Goal: Task Accomplishment & Management: Use online tool/utility

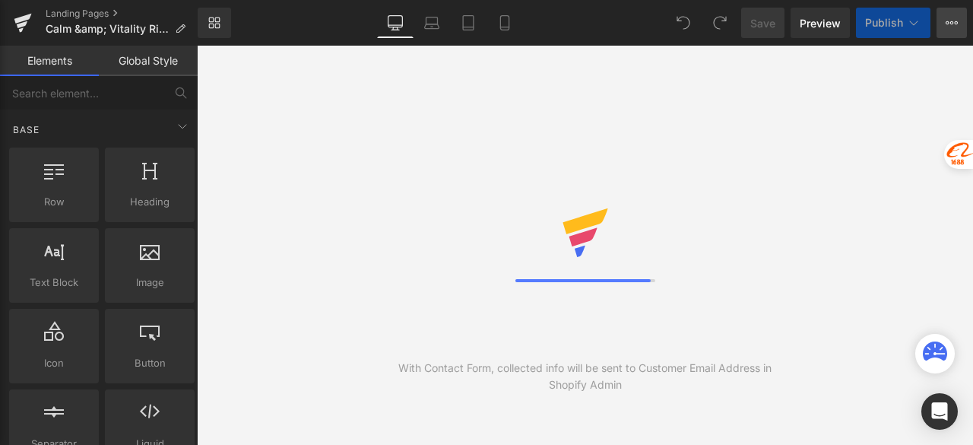
click at [951, 21] on icon at bounding box center [952, 22] width 4 height 3
click at [0, 0] on span "Publish Settings" at bounding box center [0, 0] width 0 height 0
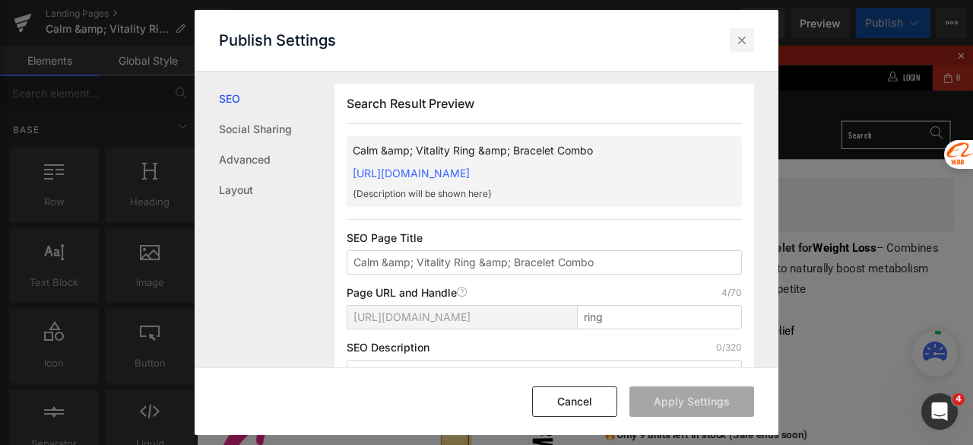
scroll to position [77, 0]
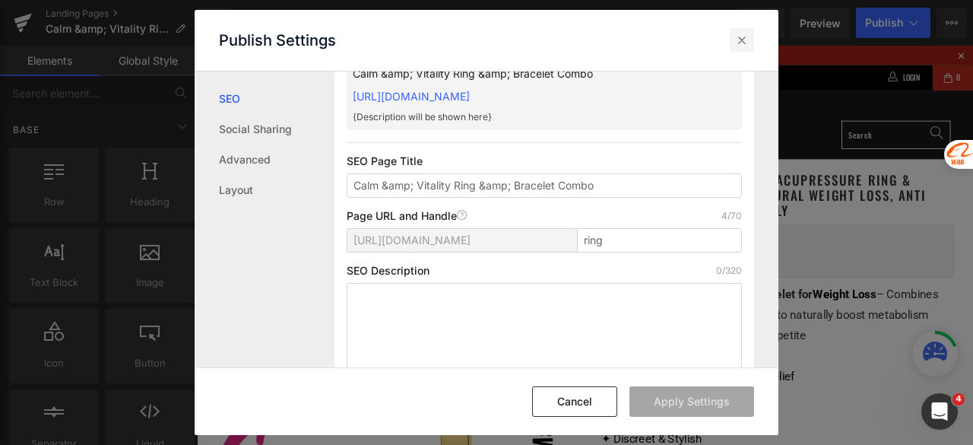
click at [742, 46] on icon at bounding box center [741, 40] width 15 height 15
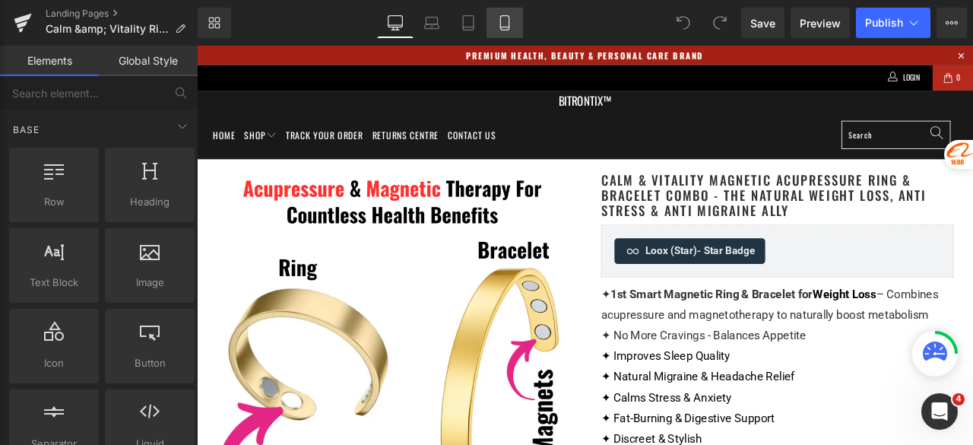
click at [511, 25] on icon at bounding box center [504, 22] width 15 height 15
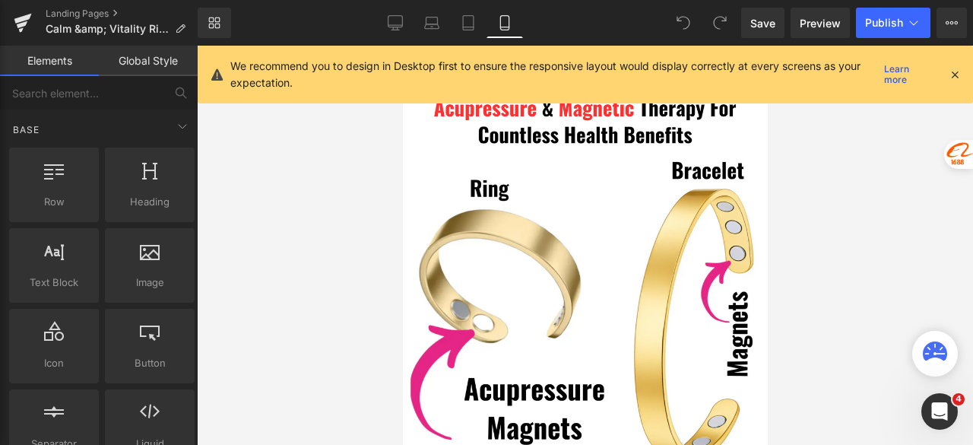
click at [956, 69] on icon at bounding box center [955, 75] width 14 height 14
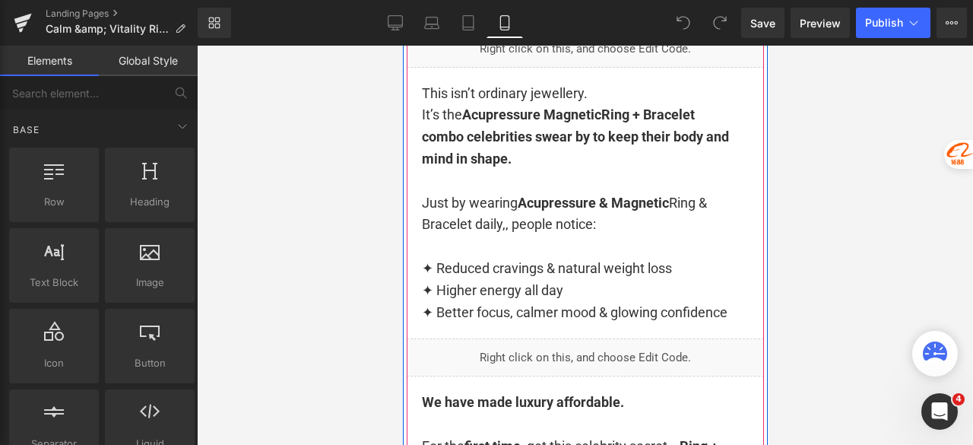
scroll to position [1292, 0]
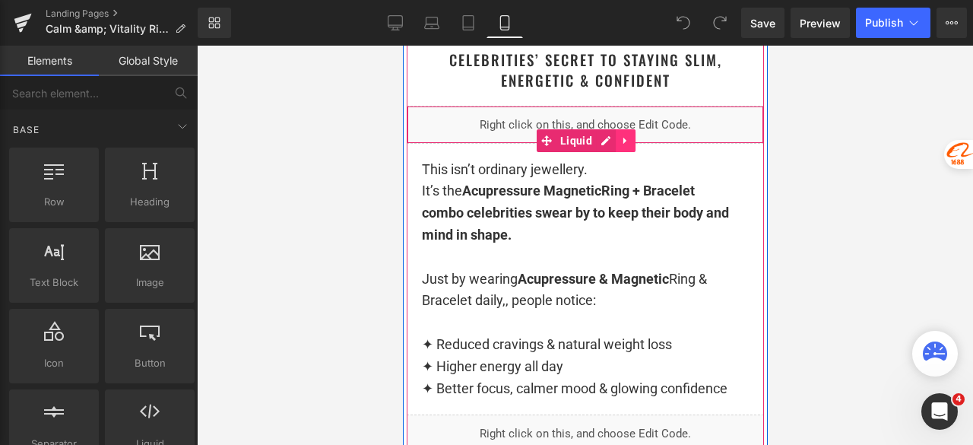
click at [619, 144] on icon at bounding box center [624, 140] width 11 height 11
click at [611, 142] on icon at bounding box center [614, 140] width 11 height 11
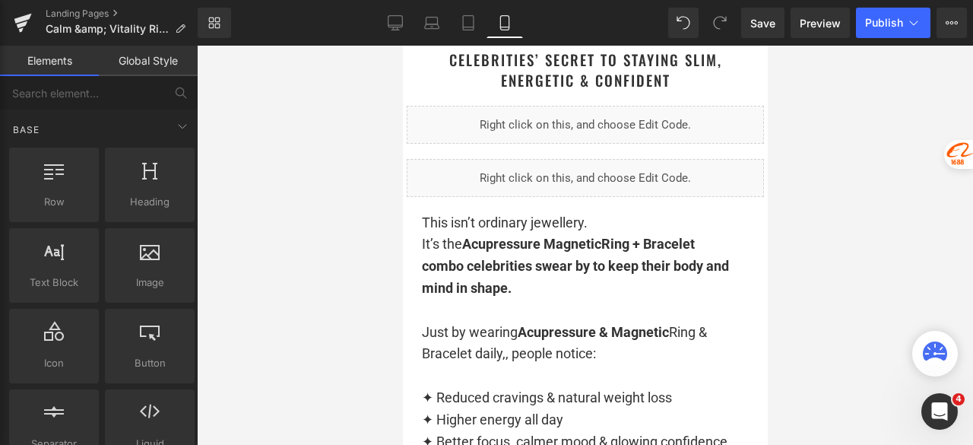
click at [841, 148] on div at bounding box center [585, 245] width 776 height 399
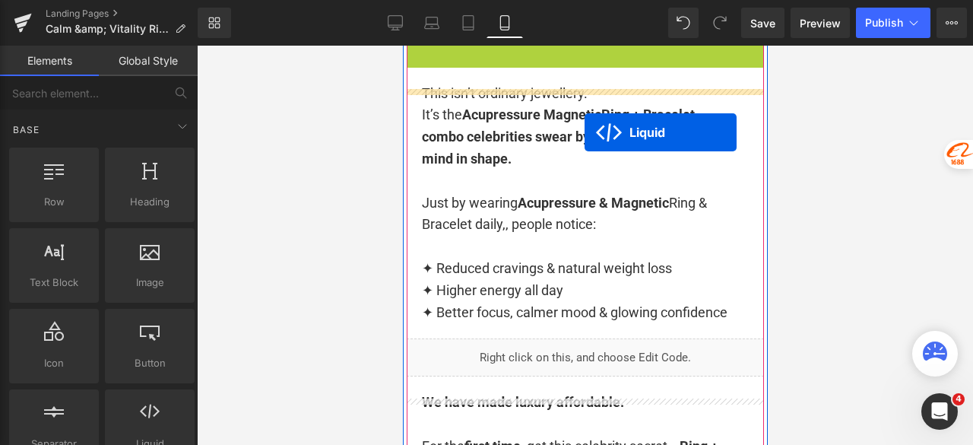
scroll to position [1444, 0]
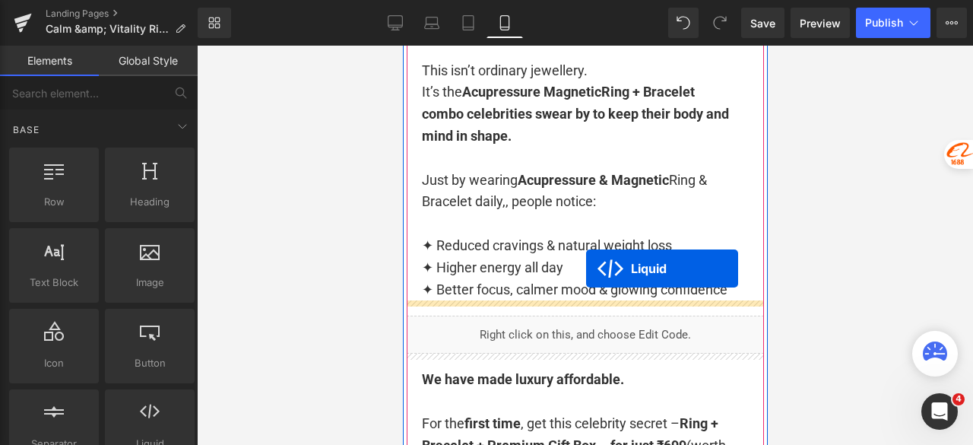
drag, startPoint x: 565, startPoint y: 191, endPoint x: 581, endPoint y: 274, distance: 84.5
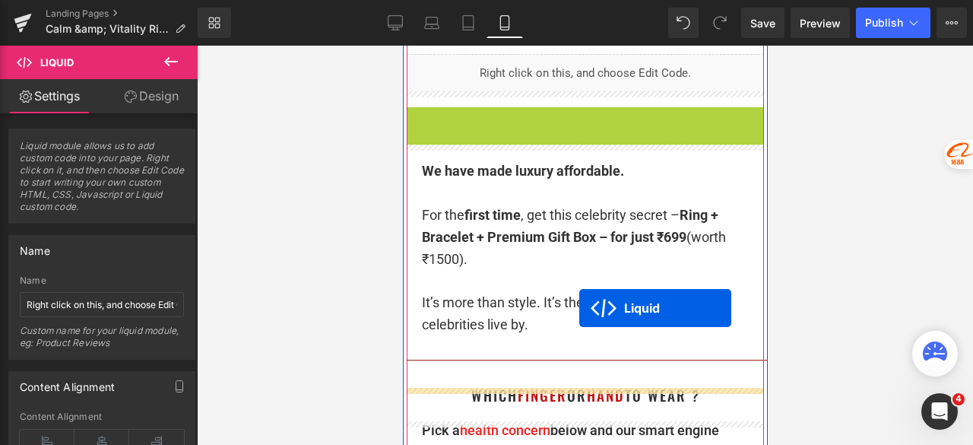
scroll to position [1664, 0]
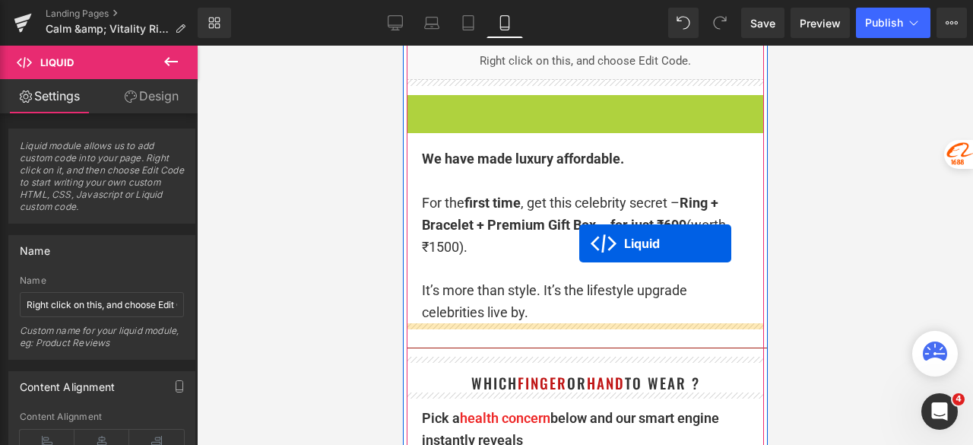
drag, startPoint x: 562, startPoint y: 398, endPoint x: 578, endPoint y: 319, distance: 80.6
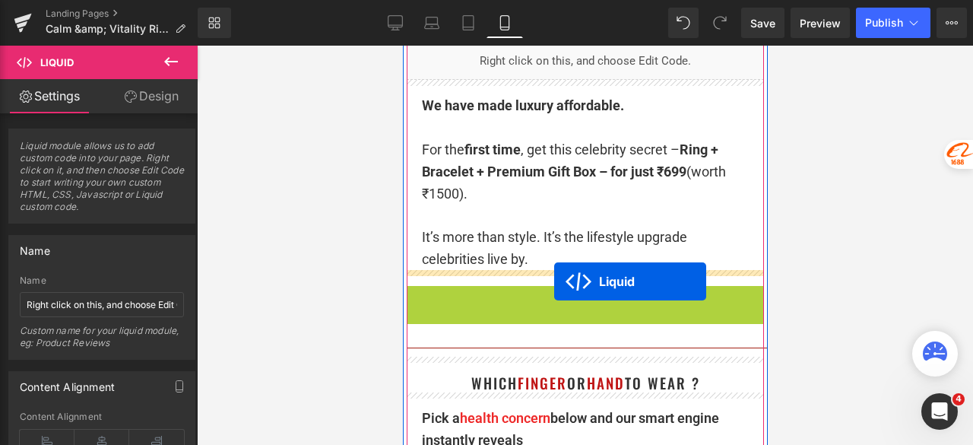
drag, startPoint x: 563, startPoint y: 325, endPoint x: 553, endPoint y: 281, distance: 44.4
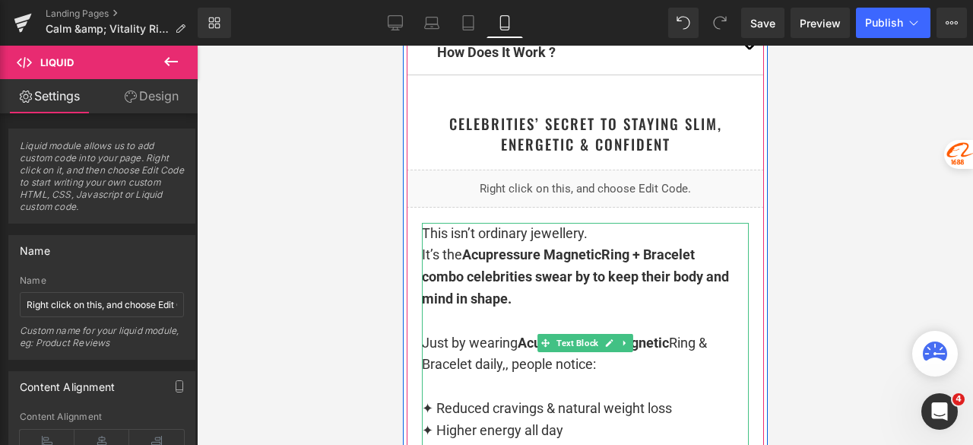
scroll to position [1208, 0]
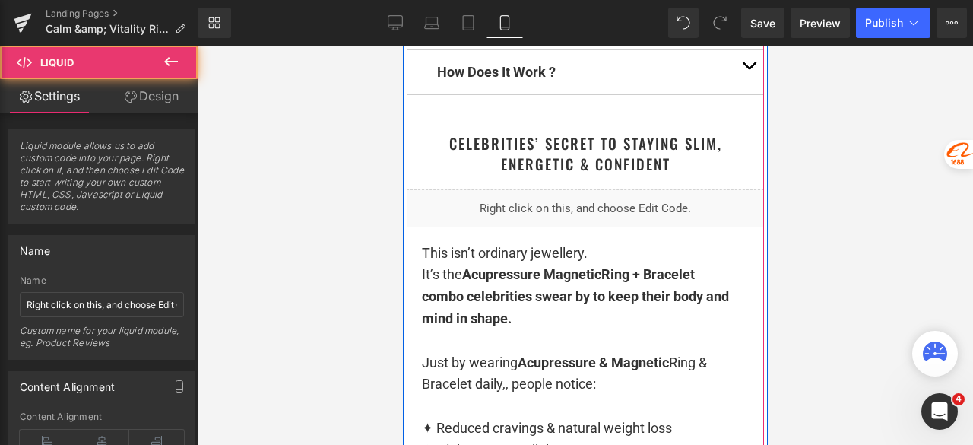
click at [593, 199] on div "Liquid" at bounding box center [584, 208] width 357 height 38
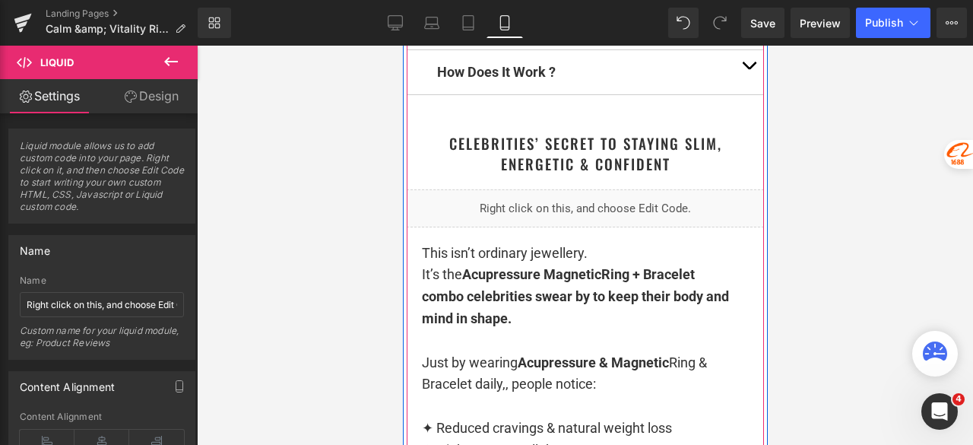
click at [567, 222] on div "Liquid" at bounding box center [584, 208] width 357 height 38
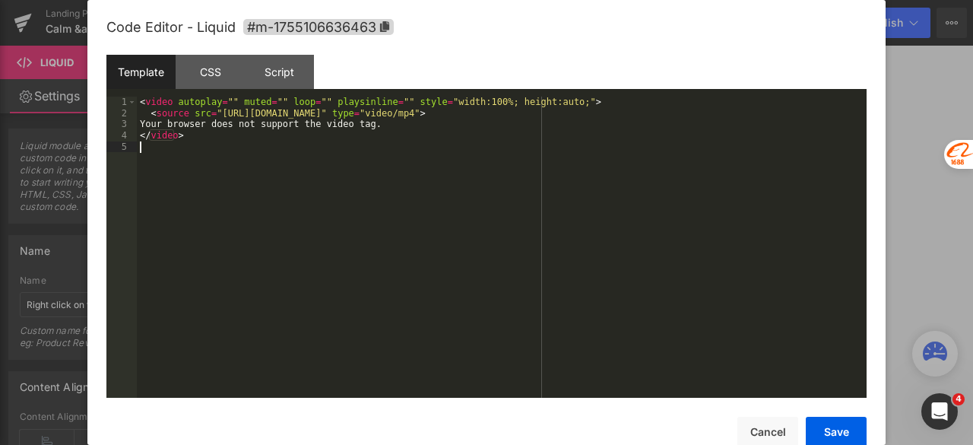
click at [574, 153] on div "< video autoplay = "" muted = "" loop = "" playsinline = "" style = "width:100%…" at bounding box center [502, 258] width 730 height 323
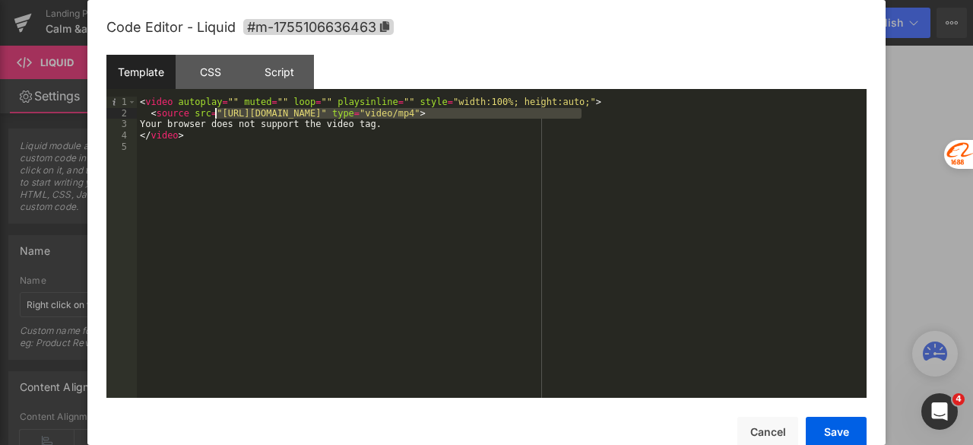
drag, startPoint x: 582, startPoint y: 116, endPoint x: 217, endPoint y: 116, distance: 364.8
click at [217, 116] on div "< video autoplay = "" muted = "" loop = "" playsinline = "" style = "width:100%…" at bounding box center [502, 258] width 730 height 323
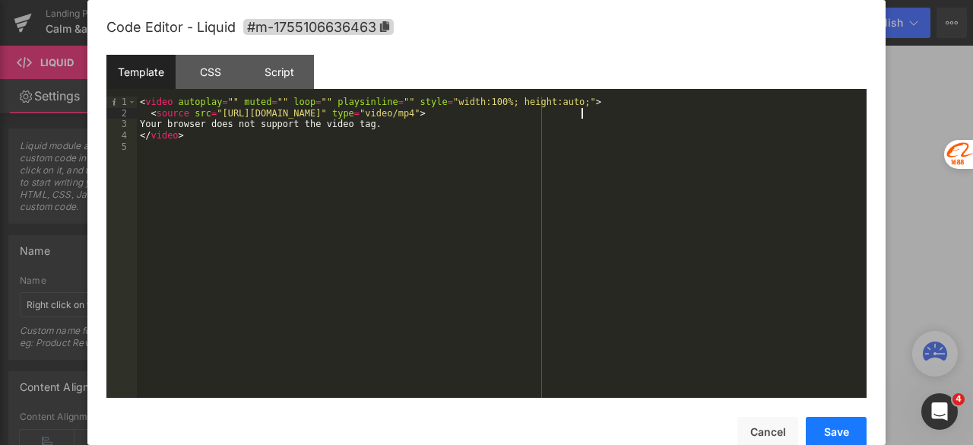
click at [836, 433] on button "Save" at bounding box center [836, 431] width 61 height 30
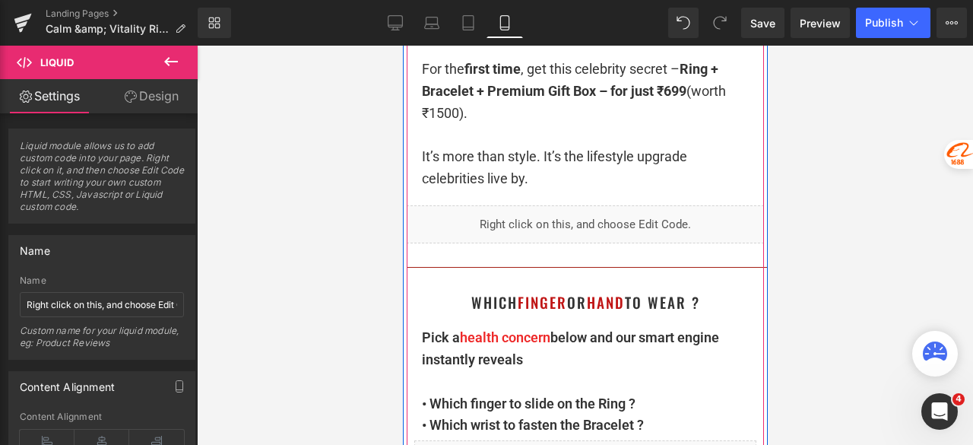
scroll to position [1740, 0]
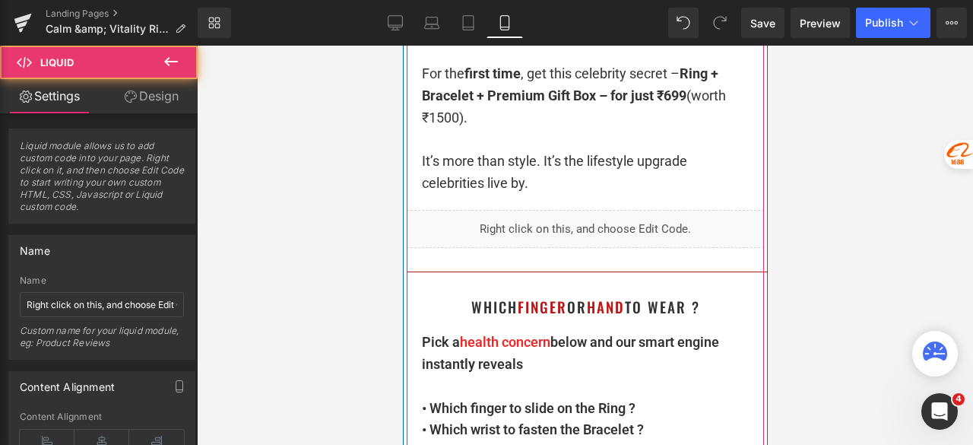
click at [602, 226] on div "Liquid" at bounding box center [584, 229] width 357 height 38
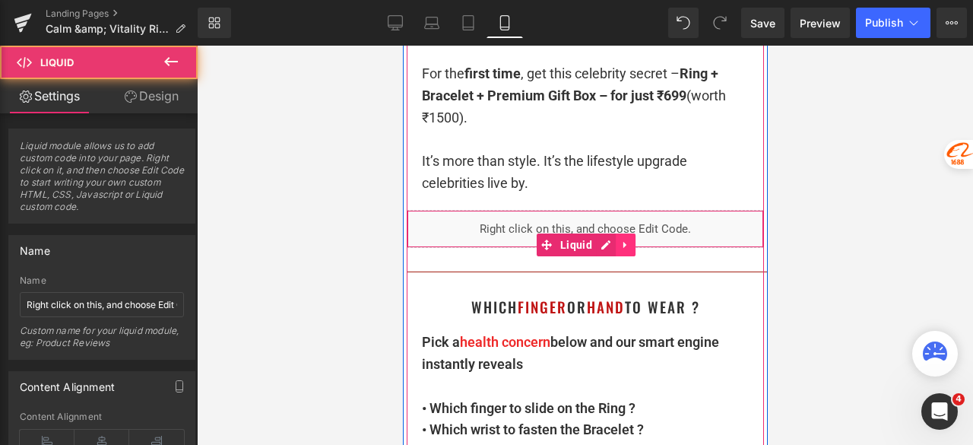
click at [619, 240] on icon at bounding box center [624, 244] width 11 height 11
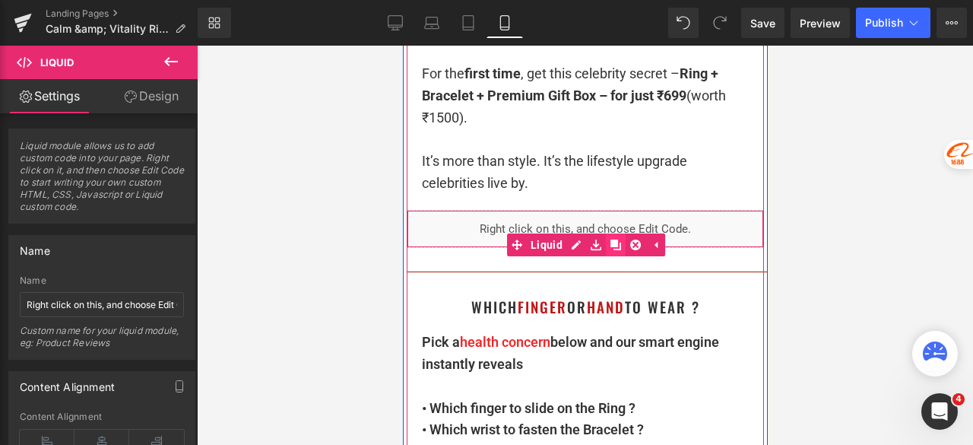
click at [610, 242] on icon at bounding box center [614, 244] width 11 height 11
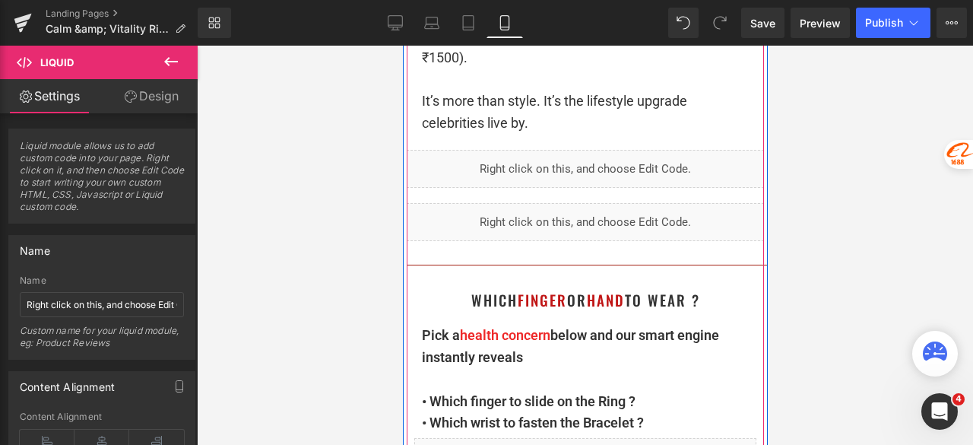
scroll to position [1866, 0]
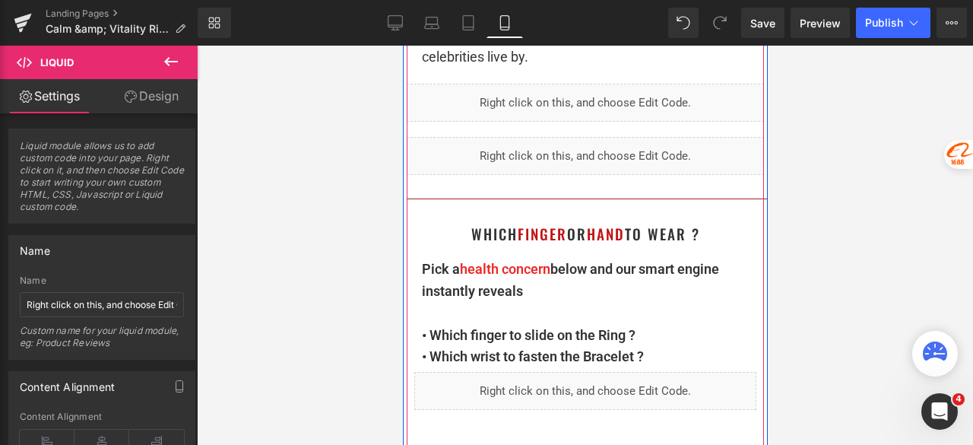
click at [854, 166] on div at bounding box center [585, 245] width 776 height 399
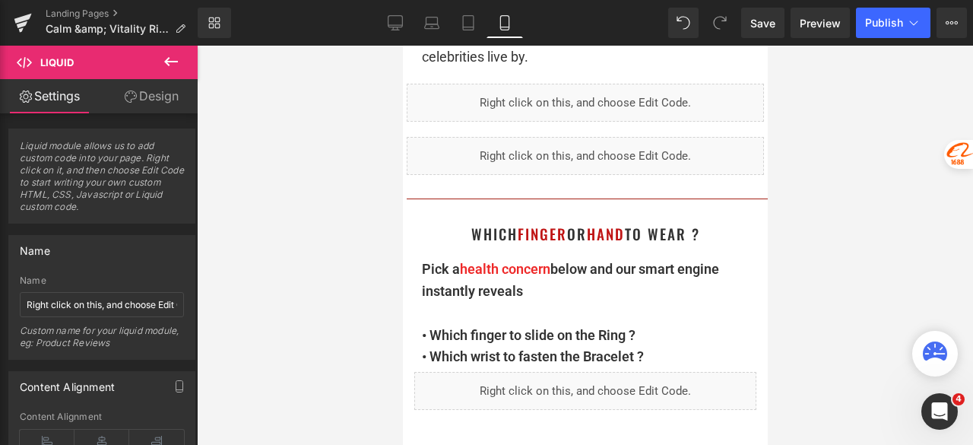
scroll to position [1896, 0]
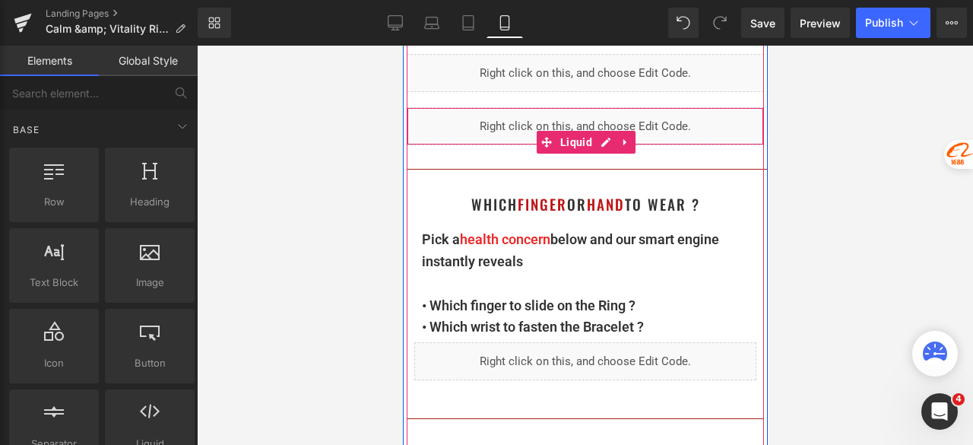
click at [550, 115] on div "Liquid" at bounding box center [584, 126] width 357 height 38
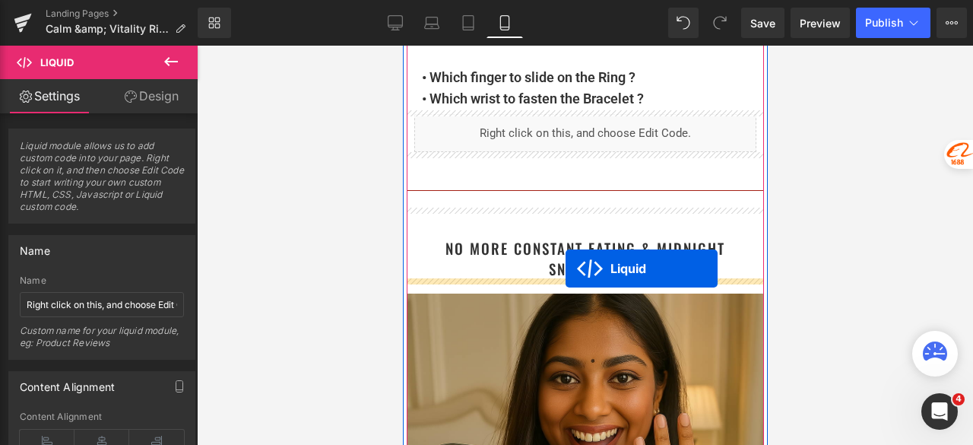
drag, startPoint x: 563, startPoint y: 140, endPoint x: 565, endPoint y: 268, distance: 128.4
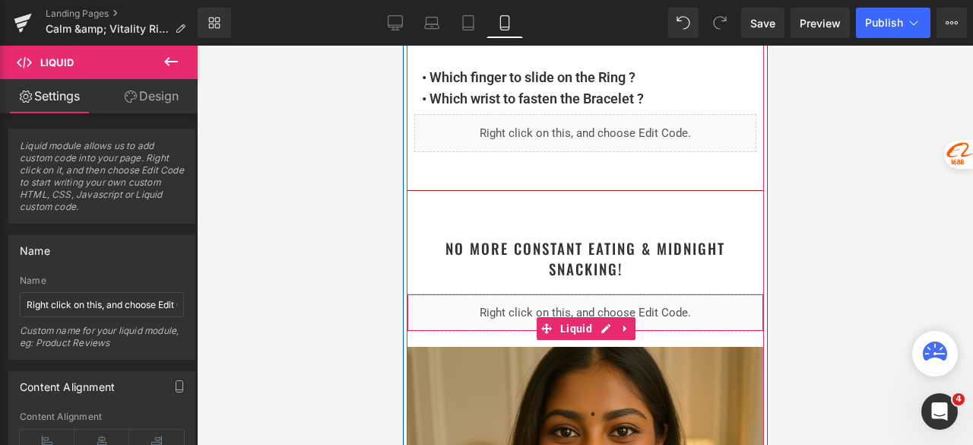
click at [597, 326] on div "Liquid" at bounding box center [584, 312] width 357 height 38
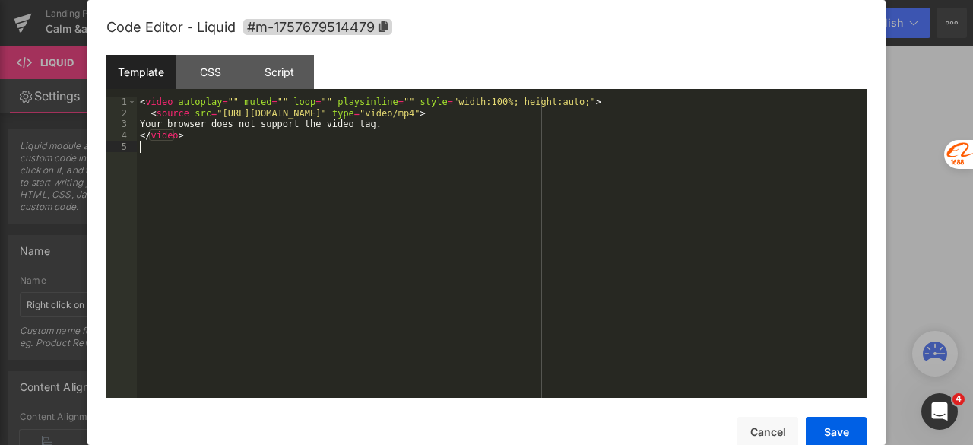
click at [438, 147] on div "< video autoplay = "" muted = "" loop = "" playsinline = "" style = "width:100%…" at bounding box center [502, 258] width 730 height 323
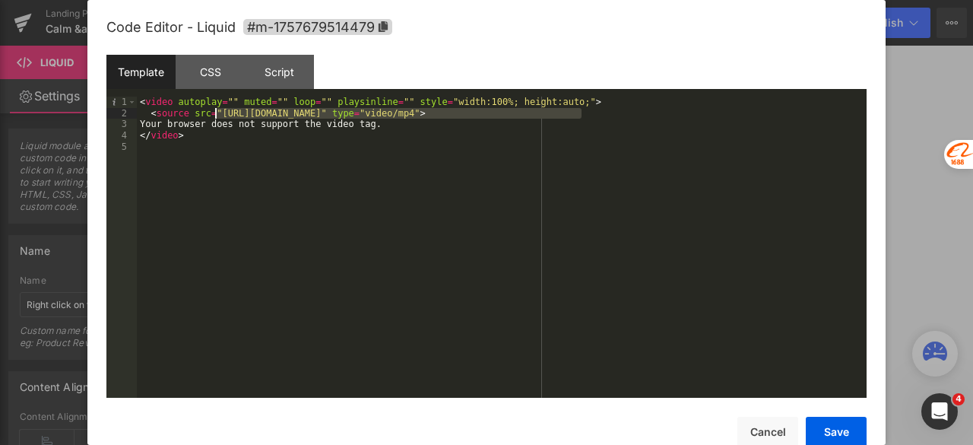
drag, startPoint x: 582, startPoint y: 116, endPoint x: 215, endPoint y: 113, distance: 367.1
click at [215, 113] on div "< video autoplay = "" muted = "" loop = "" playsinline = "" style = "width:100%…" at bounding box center [502, 258] width 730 height 323
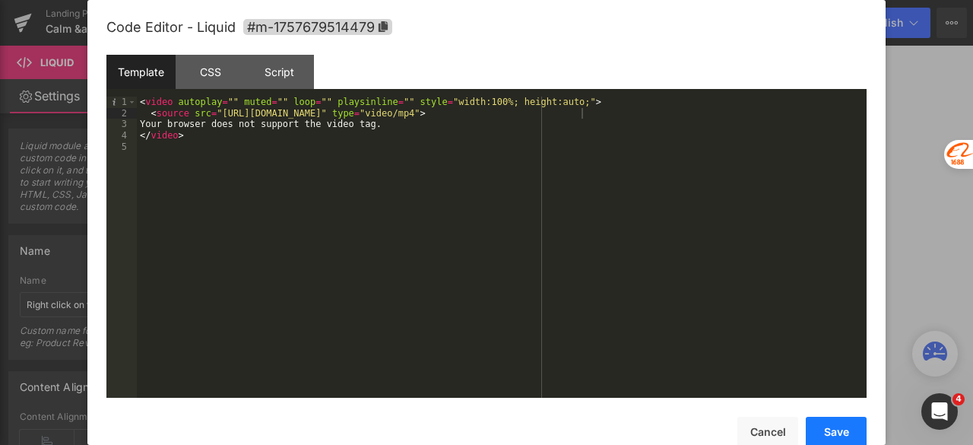
click at [830, 423] on button "Save" at bounding box center [836, 431] width 61 height 30
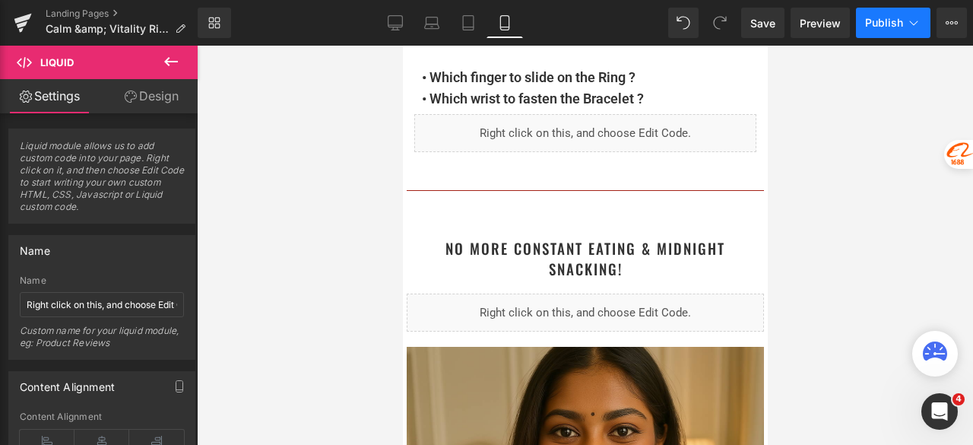
click at [872, 23] on span "Publish" at bounding box center [884, 23] width 38 height 12
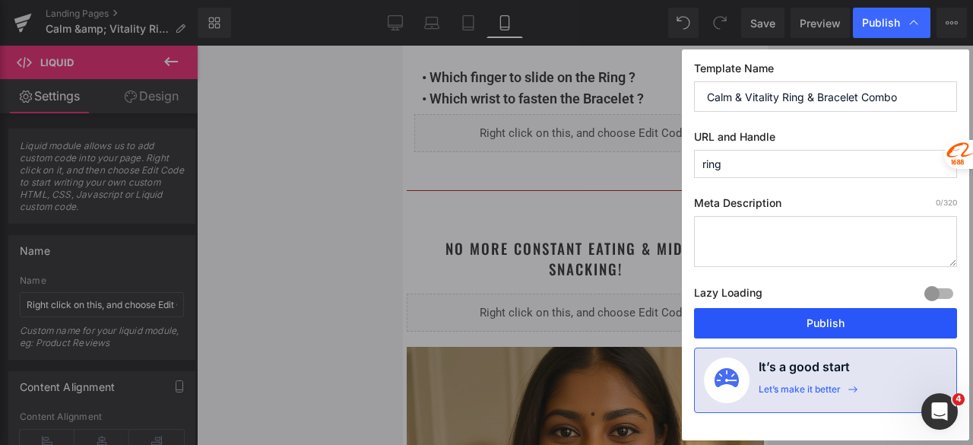
drag, startPoint x: 814, startPoint y: 319, endPoint x: 300, endPoint y: 110, distance: 554.6
click at [814, 319] on button "Publish" at bounding box center [825, 323] width 263 height 30
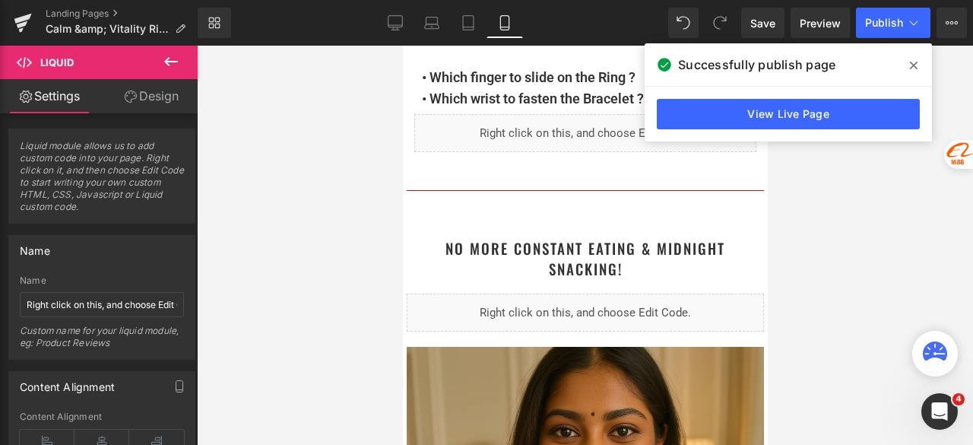
click at [917, 64] on span at bounding box center [913, 65] width 24 height 24
